Goal: Share content

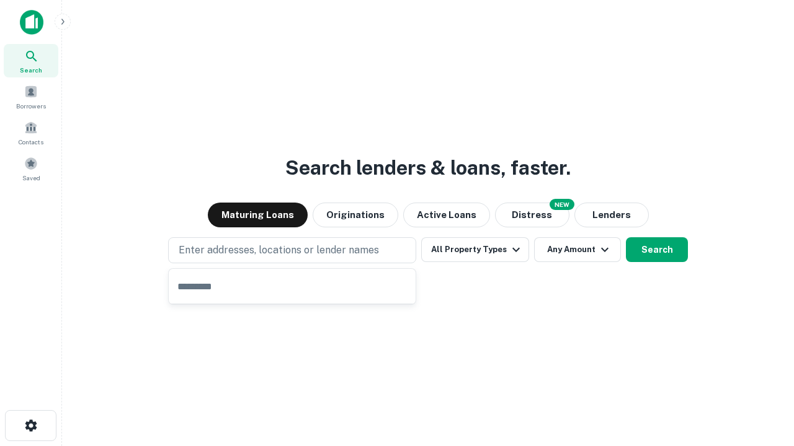
type input "**********"
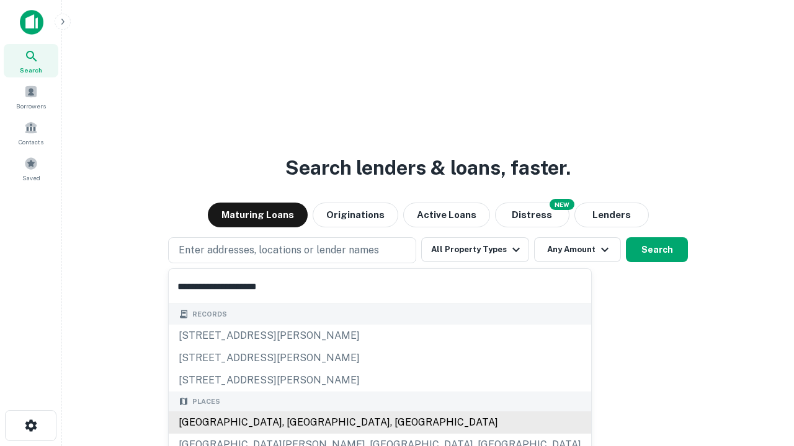
click at [296, 423] on div "Santa Monica, CA, USA" at bounding box center [380, 423] width 422 height 22
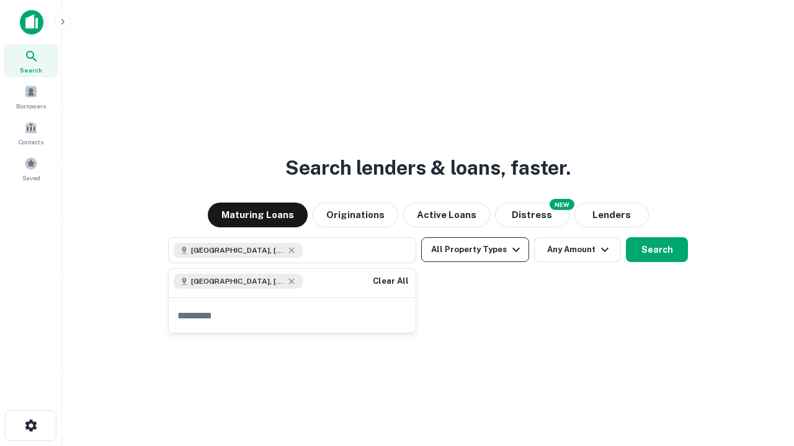
click at [475, 250] on button "All Property Types" at bounding box center [475, 250] width 108 height 25
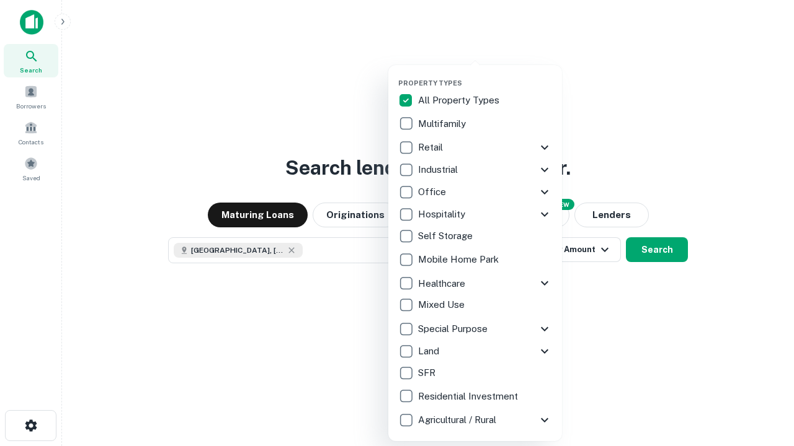
click at [485, 75] on button "button" at bounding box center [485, 75] width 174 height 1
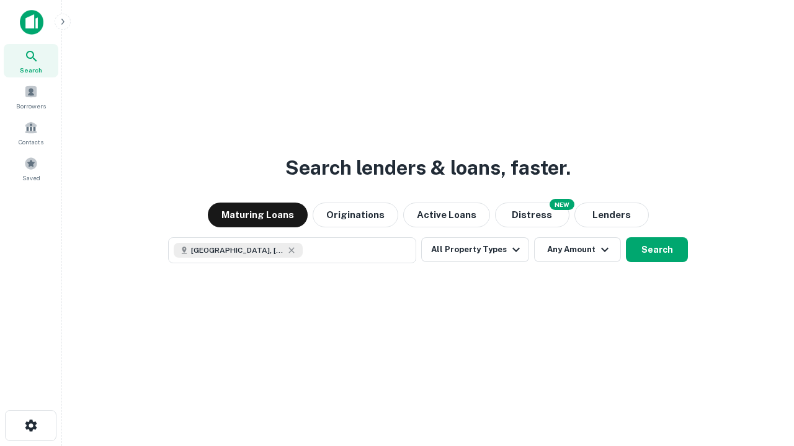
scroll to position [20, 0]
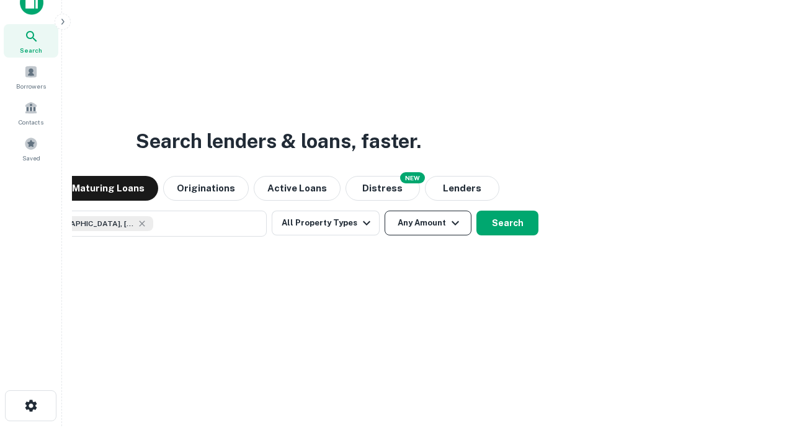
click at [384, 211] on button "Any Amount" at bounding box center [427, 223] width 87 height 25
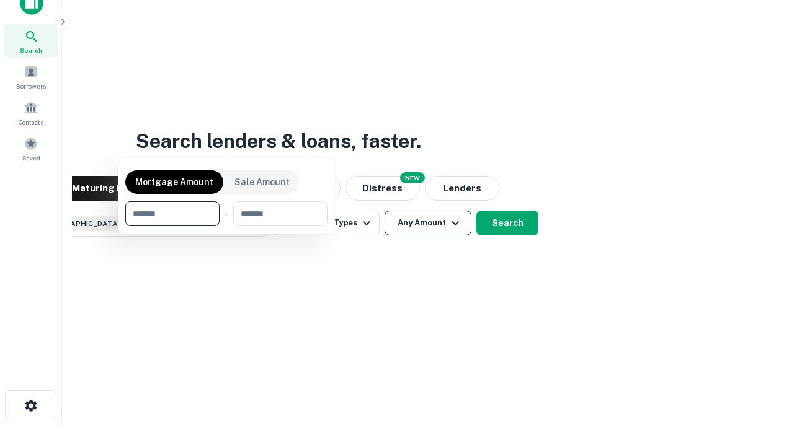
scroll to position [89, 351]
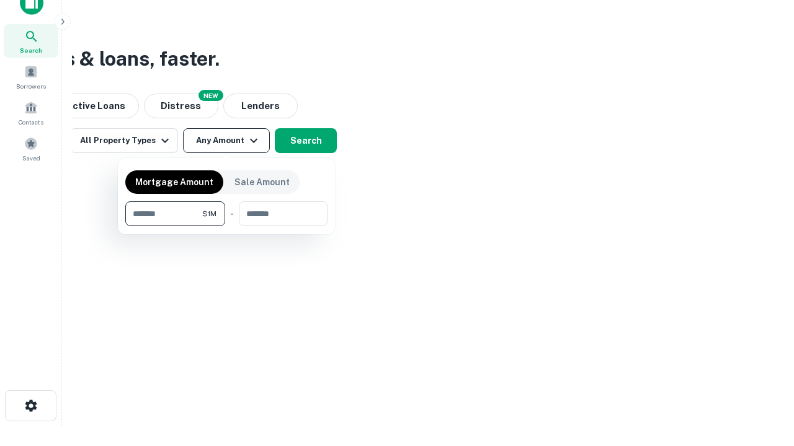
type input "*******"
click at [226, 226] on button "button" at bounding box center [226, 226] width 202 height 1
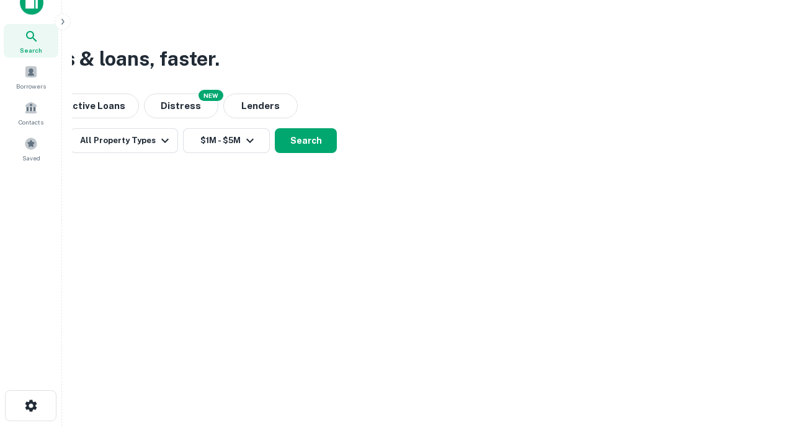
scroll to position [20, 0]
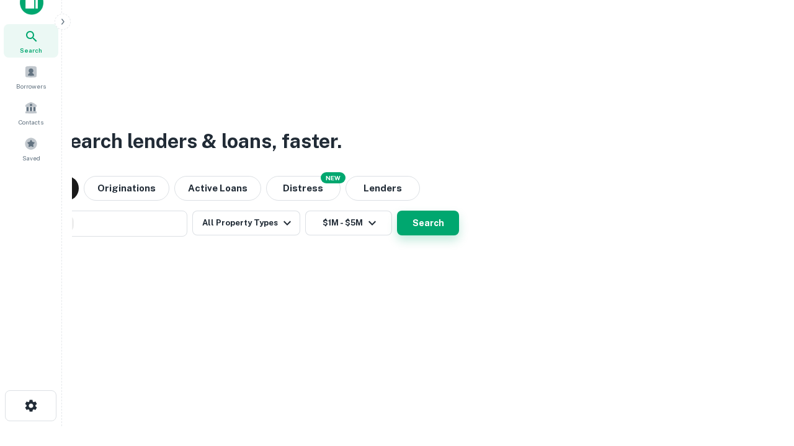
click at [397, 211] on button "Search" at bounding box center [428, 223] width 62 height 25
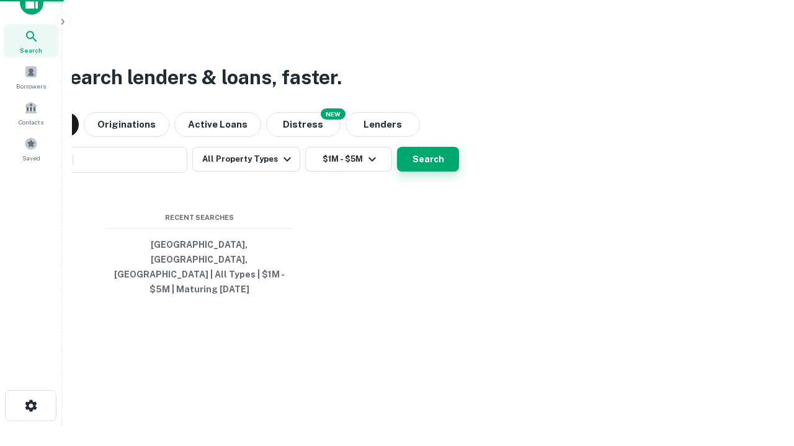
scroll to position [40, 351]
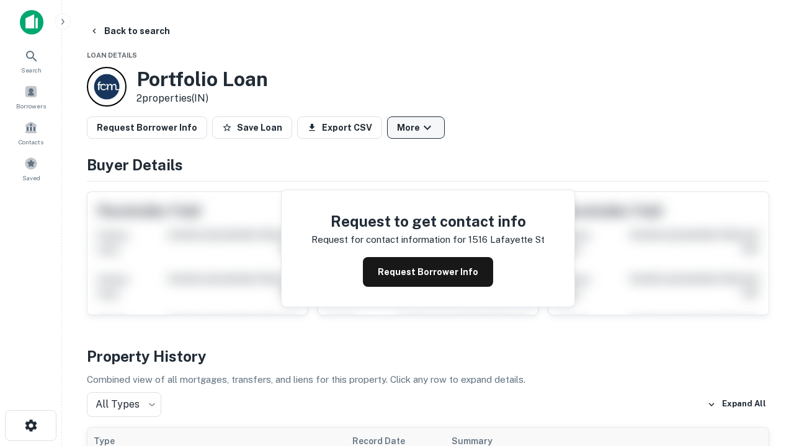
click at [415, 128] on button "More" at bounding box center [416, 128] width 58 height 22
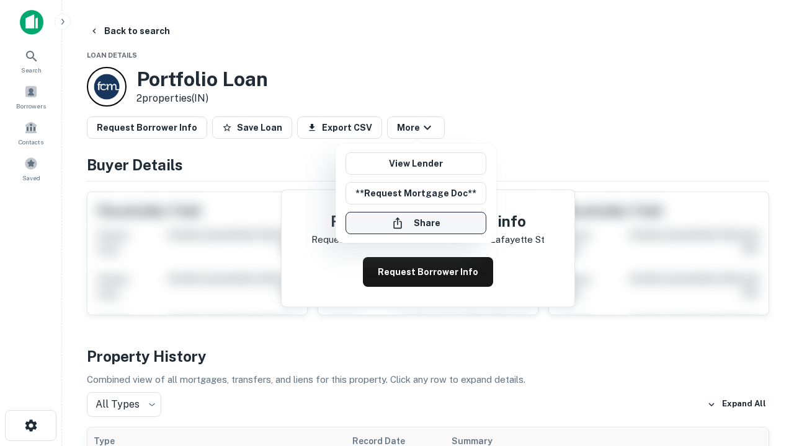
click at [415, 223] on button "Share" at bounding box center [415, 223] width 141 height 22
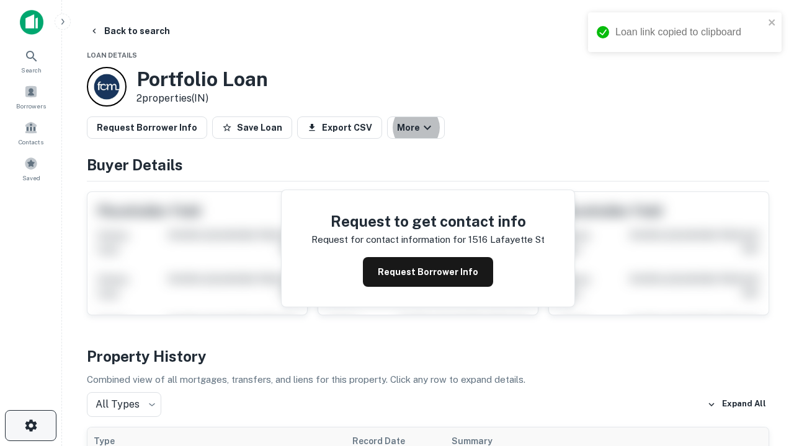
click at [30, 426] on icon "button" at bounding box center [31, 426] width 15 height 15
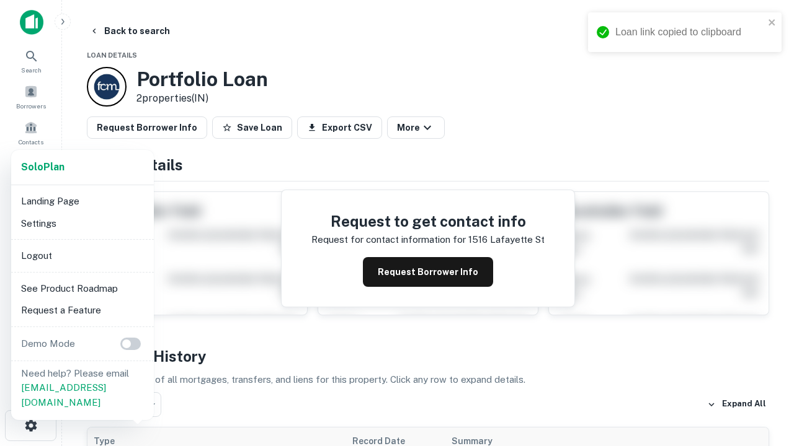
click at [82, 255] on li "Logout" at bounding box center [82, 256] width 133 height 22
